Goal: Information Seeking & Learning: Understand process/instructions

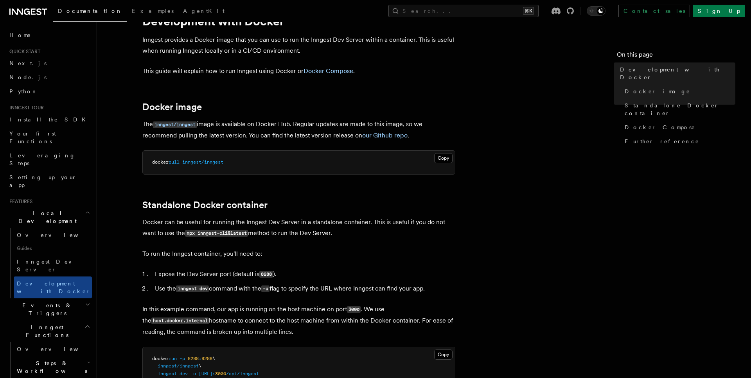
scroll to position [43, 0]
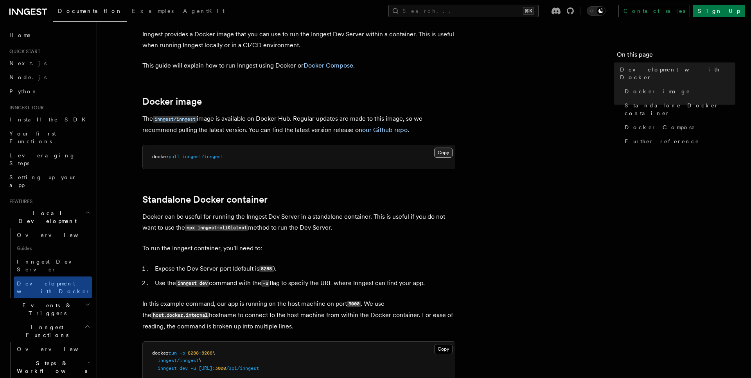
click at [438, 152] on button "Copy Copied" at bounding box center [443, 153] width 18 height 10
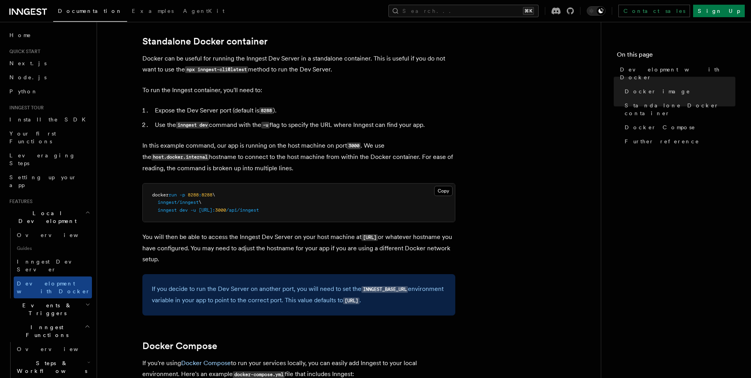
scroll to position [219, 0]
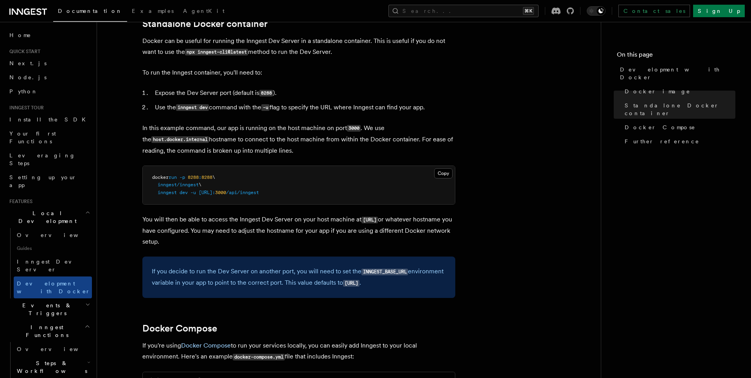
click at [433, 171] on pre "docker run -p 8288 : 8288 \ inngest/inngest \ inngest dev -u [URL]: 3000 /api/i…" at bounding box center [299, 185] width 312 height 39
click at [434, 171] on button "Copy Copied" at bounding box center [443, 174] width 18 height 10
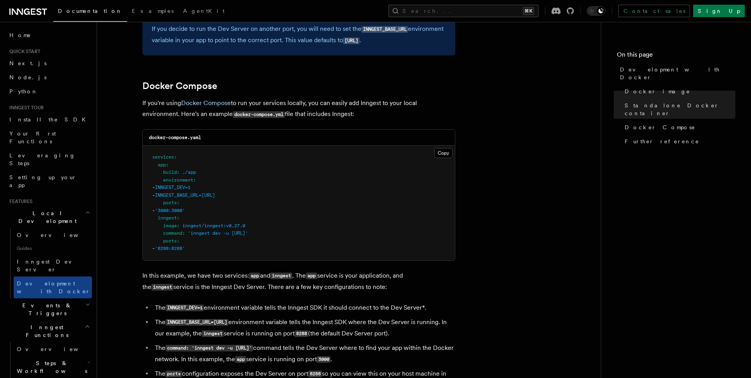
scroll to position [509, 0]
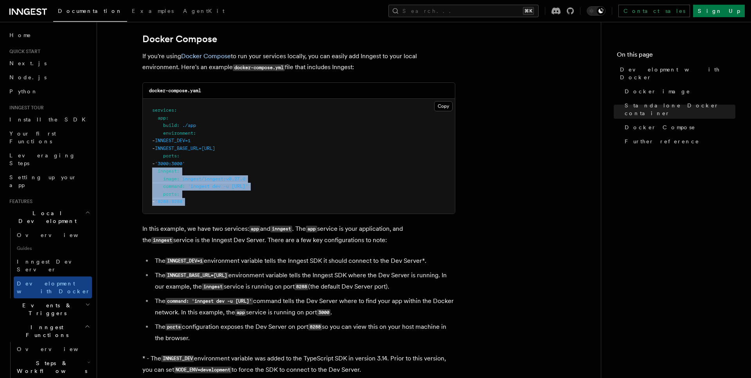
drag, startPoint x: 205, startPoint y: 203, endPoint x: 129, endPoint y: 175, distance: 81.1
click at [129, 175] on article "Features Local Development Development with Docker Inngest provides a Docker im…" at bounding box center [348, 83] width 479 height 1114
copy code "inngest : image : inngest/inngest:v0.27.0 command : 'inngest dev -u [URL]' port…"
click at [530, 170] on article "Features Local Development Development with Docker Inngest provides a Docker im…" at bounding box center [348, 83] width 479 height 1114
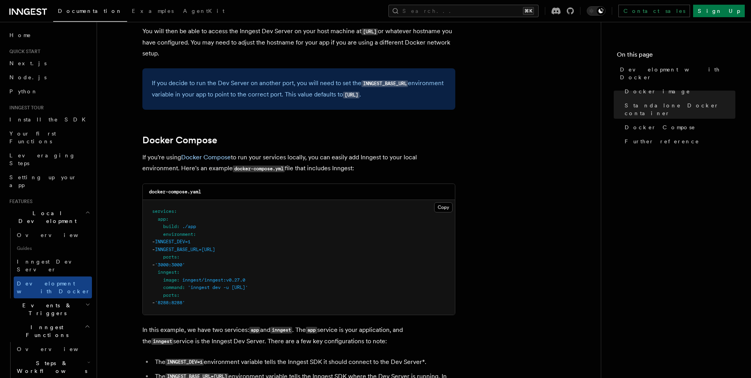
scroll to position [449, 0]
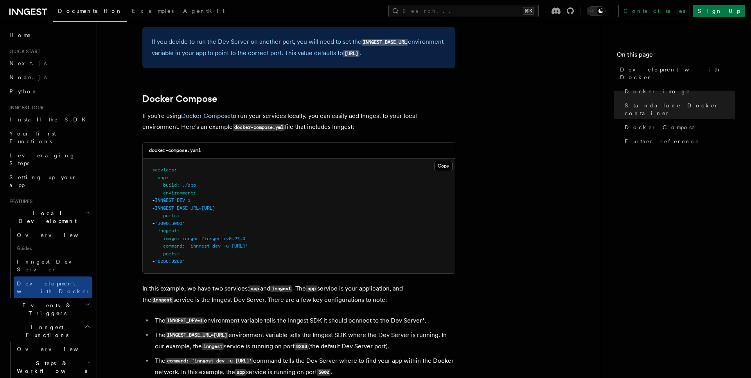
drag, startPoint x: 287, startPoint y: 212, endPoint x: 117, endPoint y: 203, distance: 169.5
click at [117, 203] on article "Features Local Development Development with Docker Inngest provides a Docker im…" at bounding box center [348, 143] width 479 height 1114
click at [213, 219] on pre "services : app : build : ./app environment : - INNGEST_DEV=1 - INNGEST_BASE_URL…" at bounding box center [299, 216] width 312 height 115
drag, startPoint x: 281, startPoint y: 209, endPoint x: 114, endPoint y: 201, distance: 166.8
click at [114, 201] on article "Features Local Development Development with Docker Inngest provides a Docker im…" at bounding box center [348, 143] width 479 height 1114
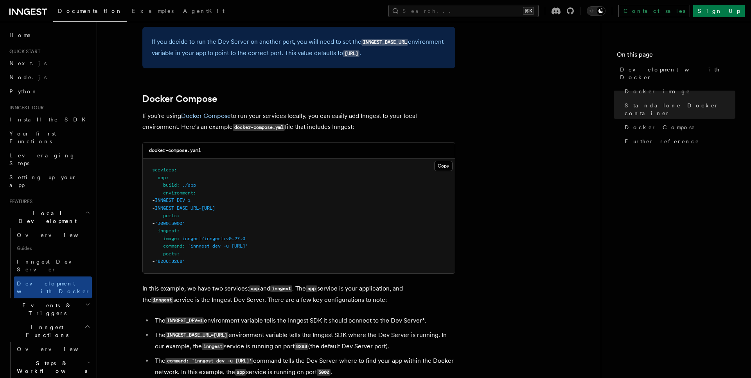
copy code "- INNGEST_DEV=1 - INNGEST_BASE_URL=http://inngest:8288"
click at [451, 242] on pre "services : app : build : ./app environment : - INNGEST_DEV=1 - INNGEST_BASE_URL…" at bounding box center [299, 216] width 312 height 115
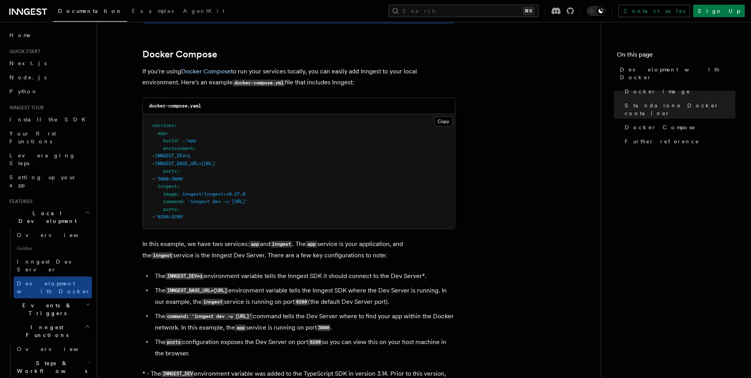
click at [256, 212] on pre "services : app : build : ./app environment : - INNGEST_DEV=1 - INNGEST_BASE_URL…" at bounding box center [299, 171] width 312 height 115
drag, startPoint x: 193, startPoint y: 206, endPoint x: 270, endPoint y: 206, distance: 76.6
click at [248, 204] on span "'inngest dev -u [URL]'" at bounding box center [218, 201] width 60 height 5
click at [248, 202] on span "'inngest dev -u [URL]'" at bounding box center [218, 201] width 60 height 5
drag, startPoint x: 311, startPoint y: 205, endPoint x: 179, endPoint y: 206, distance: 131.4
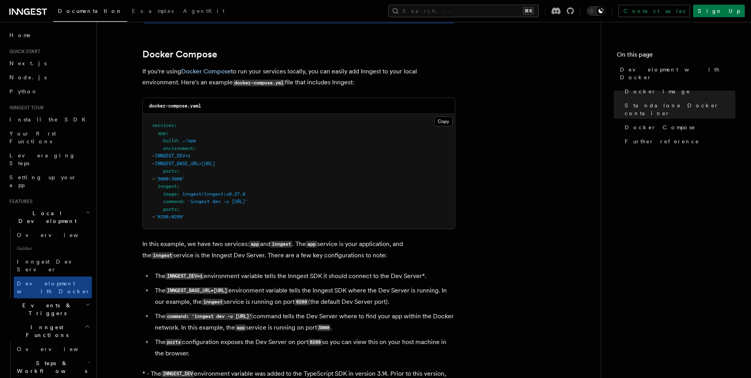
click at [179, 204] on span "command : 'inngest dev -u http://app:3000/api/inngest'" at bounding box center [200, 201] width 96 height 5
click at [291, 243] on p "In this example, we have two services: app and inngest . The app service is you…" at bounding box center [298, 250] width 313 height 23
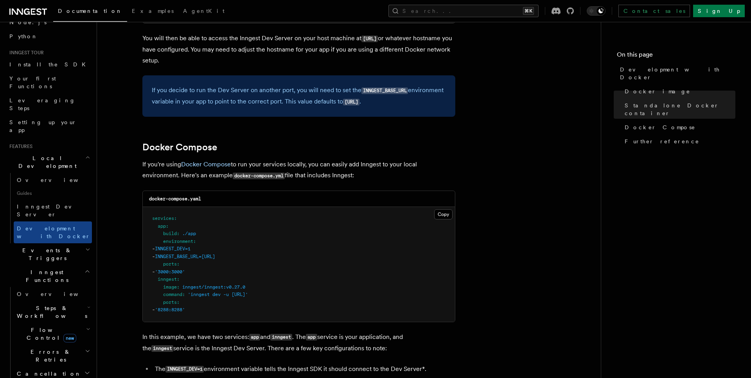
scroll to position [95, 0]
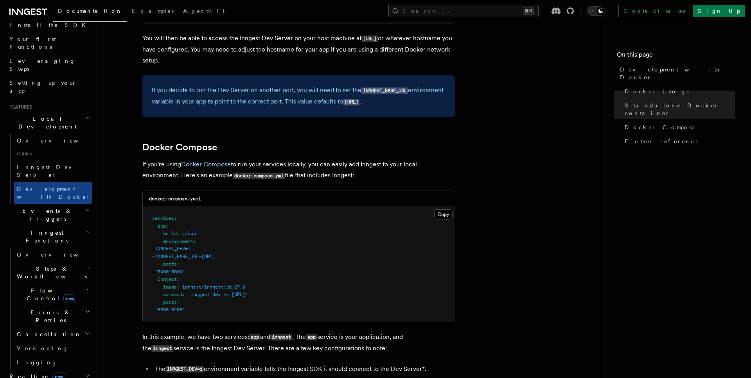
click at [50, 265] on span "Steps & Workflows" at bounding box center [51, 273] width 74 height 16
click at [43, 288] on span "Overview" at bounding box center [64, 291] width 81 height 6
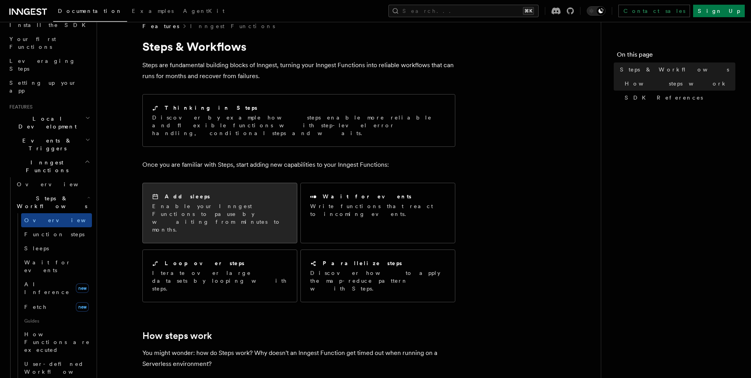
scroll to position [244, 0]
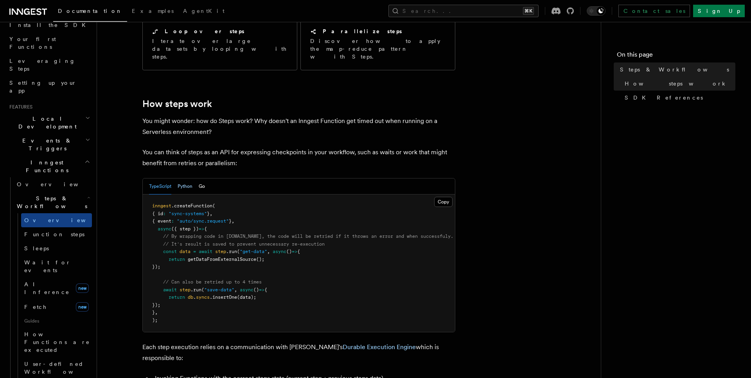
click at [183, 179] on button "Python" at bounding box center [185, 187] width 15 height 16
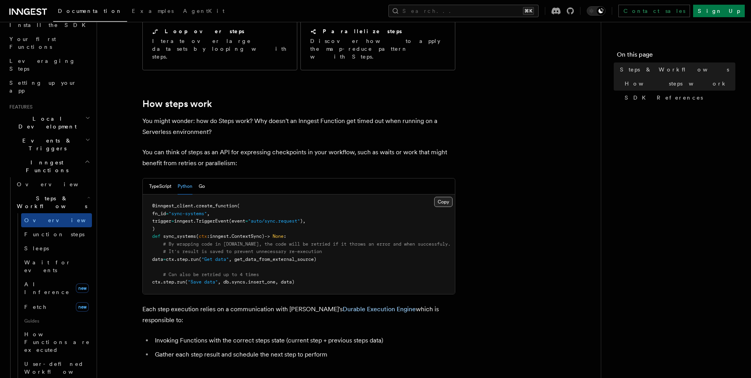
click at [444, 197] on button "Copy Copied" at bounding box center [443, 202] width 18 height 10
click at [484, 211] on article "Features Inngest Functions Steps & Workflows Steps are fundamental building blo…" at bounding box center [348, 360] width 479 height 1141
